Goal: Information Seeking & Learning: Check status

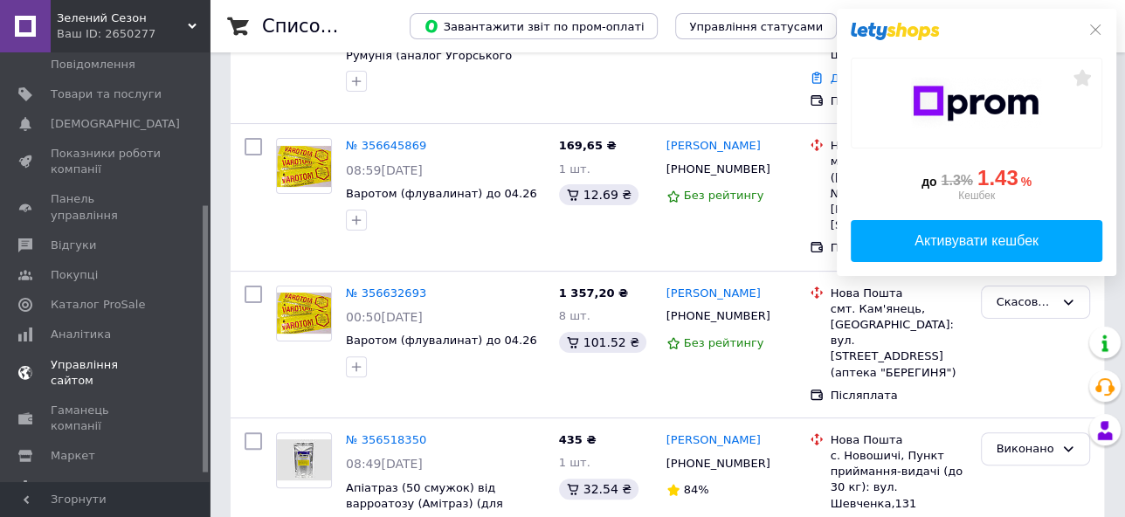
scroll to position [259, 0]
click at [91, 327] on span "Аналітика" at bounding box center [81, 335] width 60 height 16
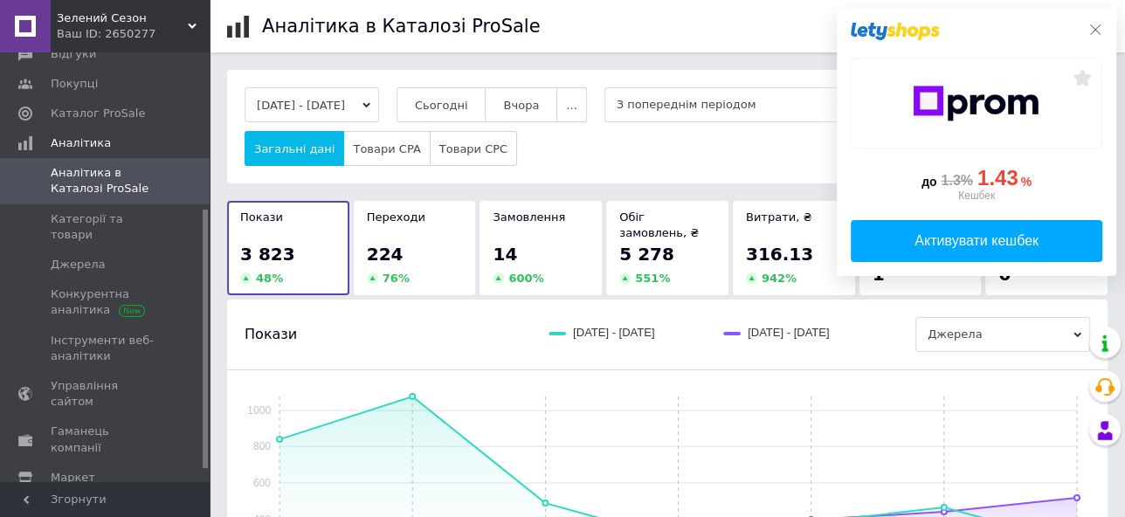
click at [1095, 31] on icon at bounding box center [1095, 30] width 14 height 14
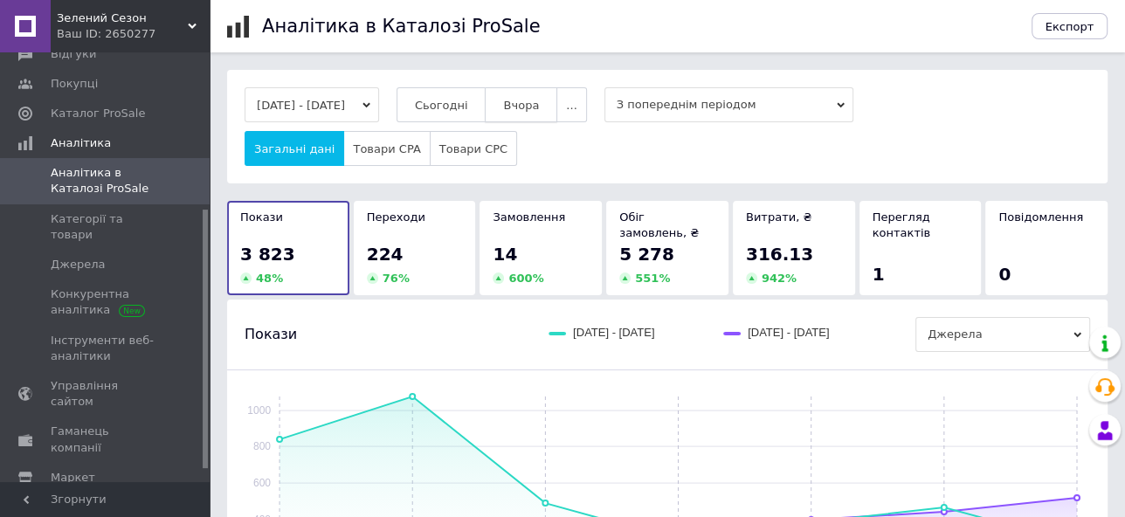
drag, startPoint x: 531, startPoint y: 116, endPoint x: 487, endPoint y: 117, distance: 43.7
click at [530, 115] on button "Вчора" at bounding box center [521, 104] width 73 height 35
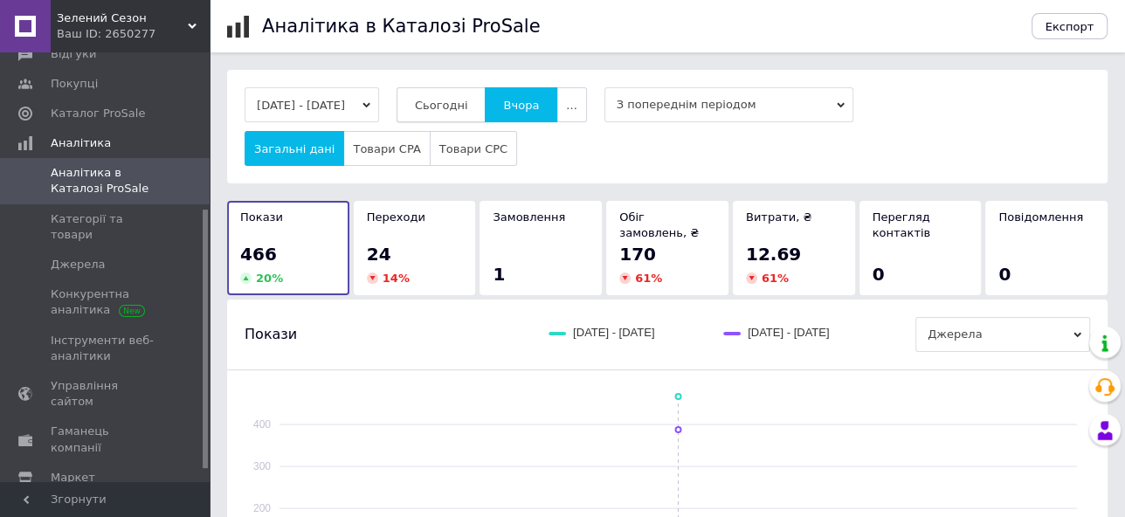
click at [466, 106] on span "Сьогодні" at bounding box center [441, 105] width 53 height 13
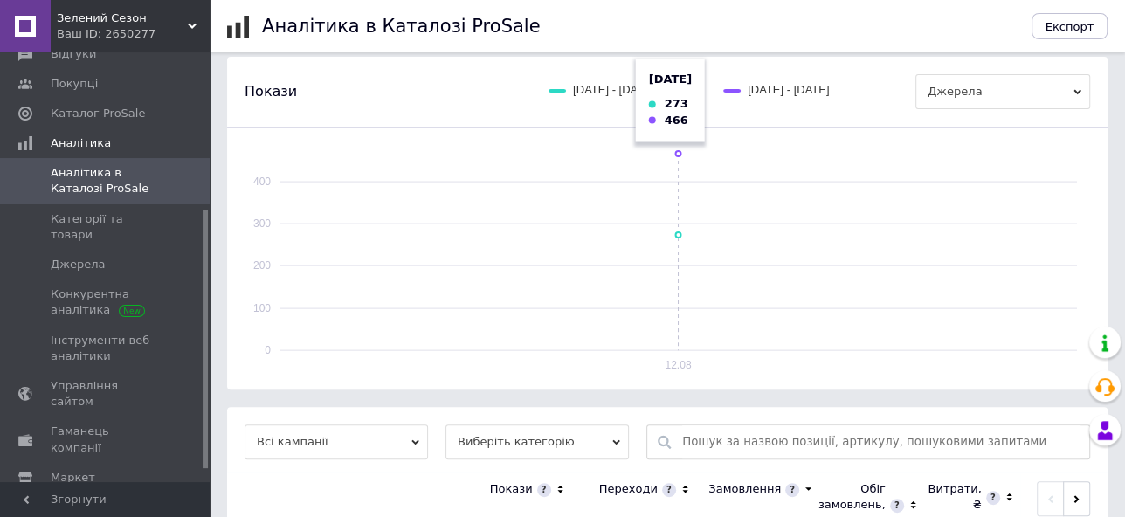
scroll to position [327, 0]
